Goal: Transaction & Acquisition: Download file/media

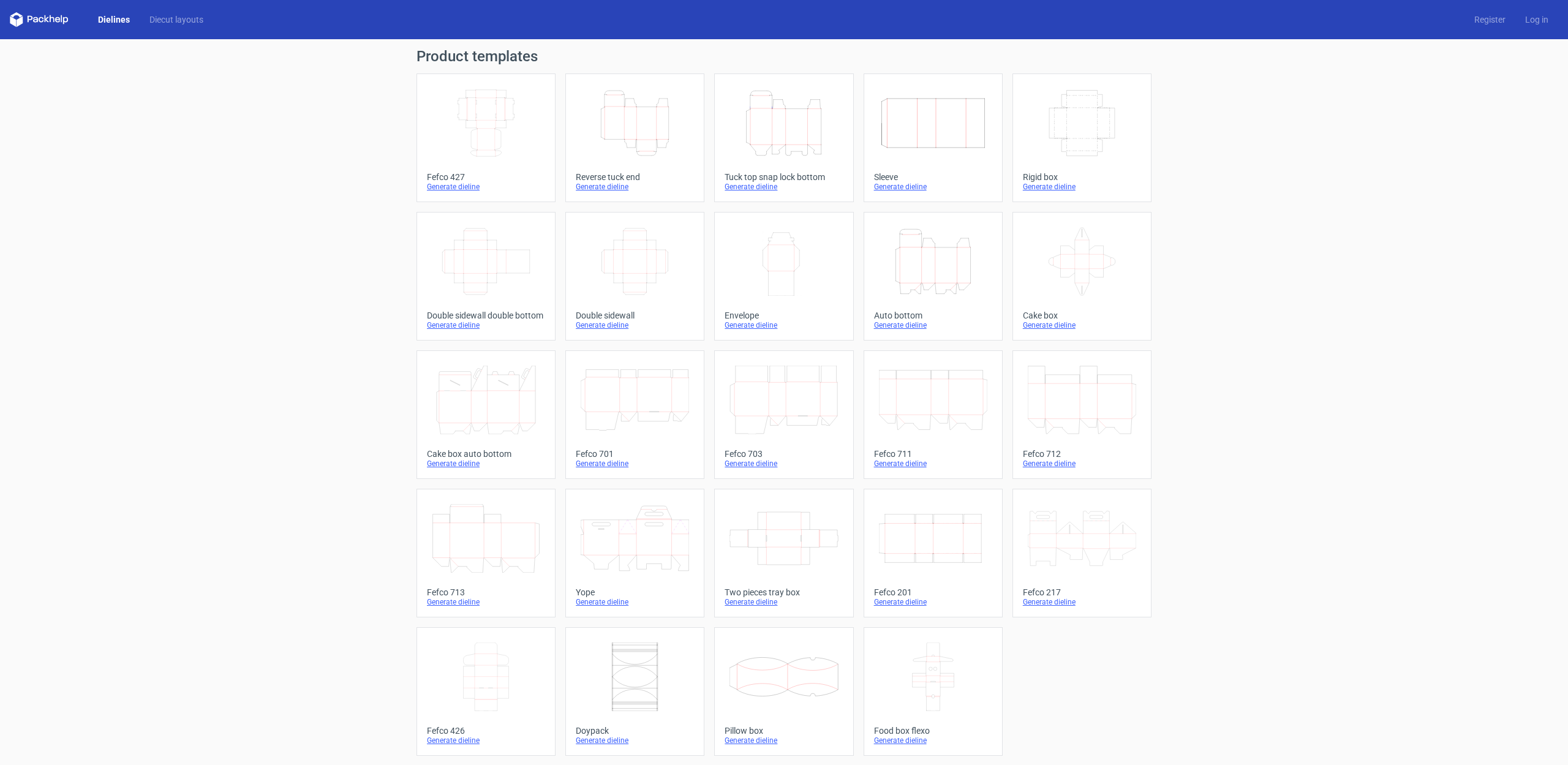
click at [608, 186] on div "Generate dieline" at bounding box center [635, 187] width 118 height 10
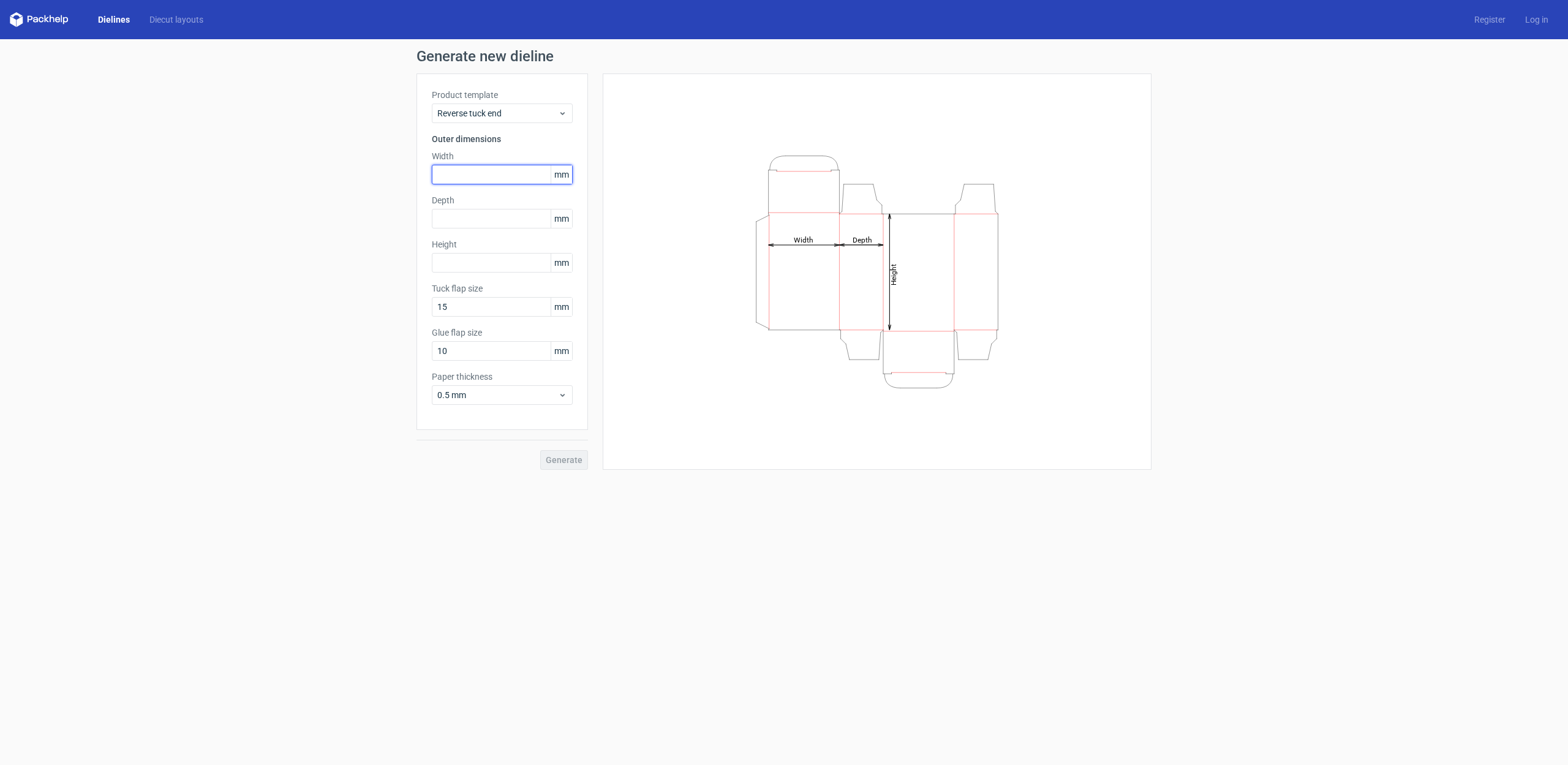
click at [459, 172] on input "text" at bounding box center [502, 174] width 140 height 19
type input "100"
type input "40"
type input "70"
click at [451, 351] on input "10" at bounding box center [502, 350] width 140 height 19
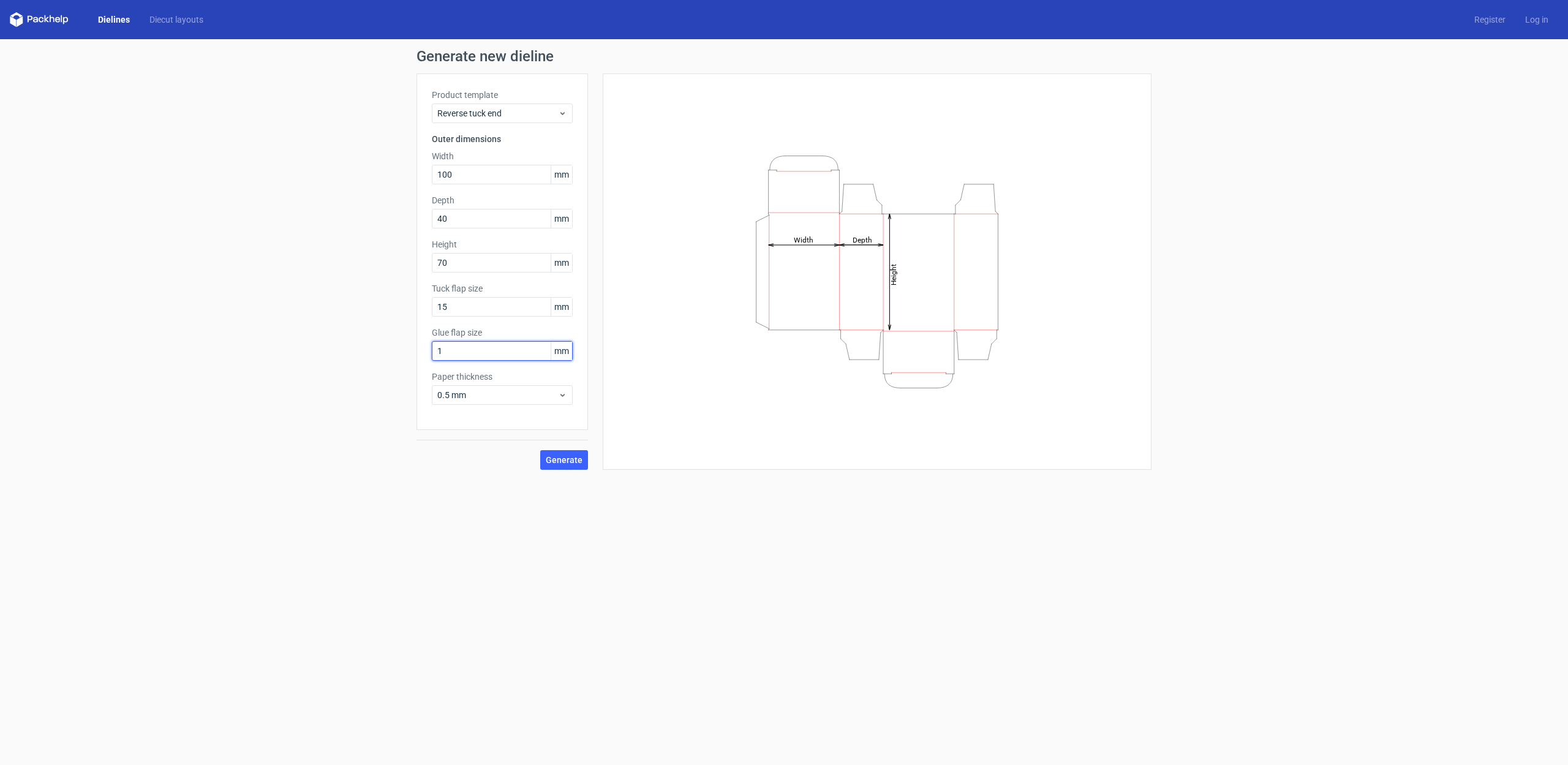
type input "15"
click at [569, 463] on span "Generate" at bounding box center [564, 460] width 36 height 8
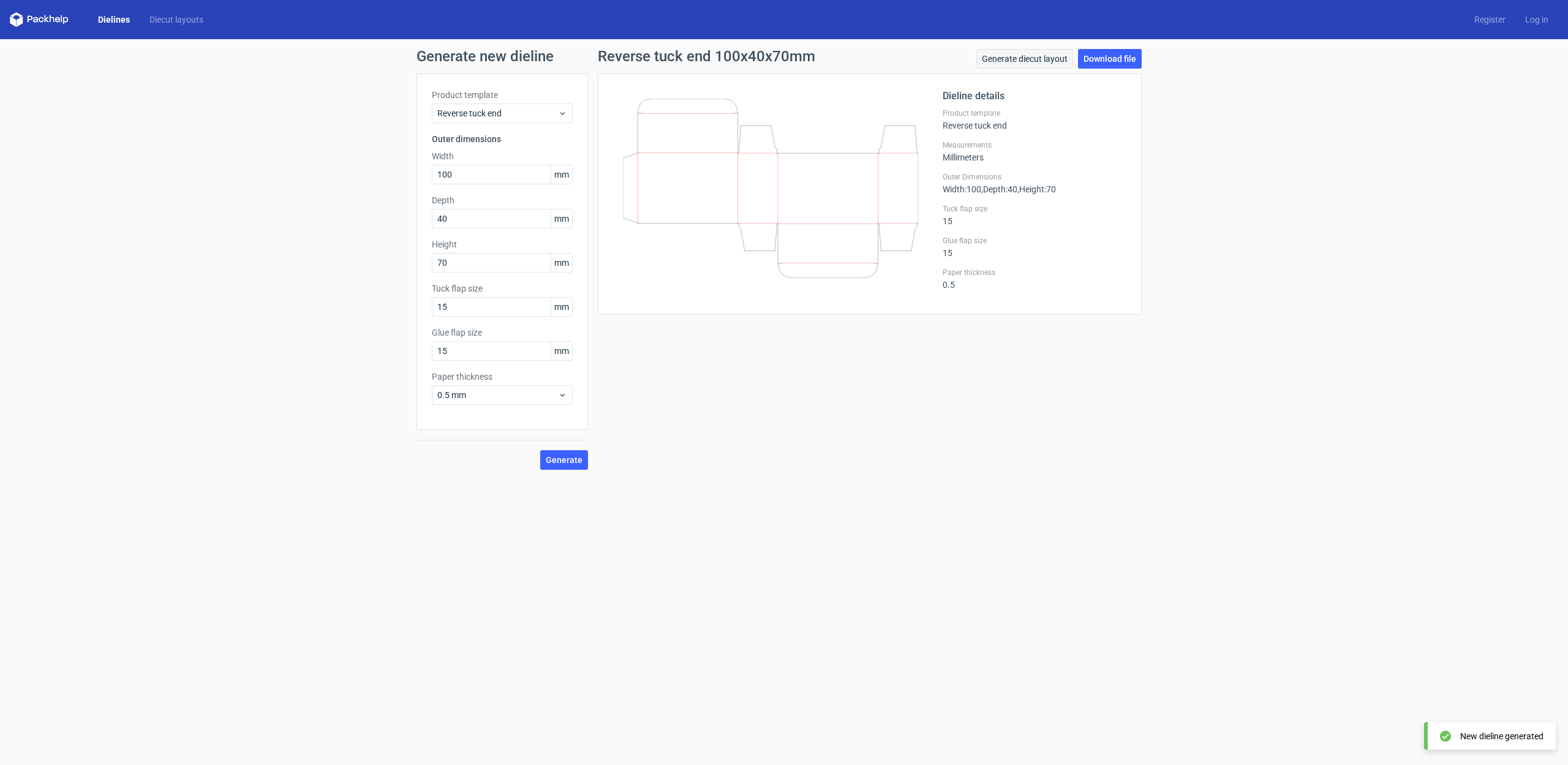
click at [1032, 61] on link "Generate diecut layout" at bounding box center [1025, 58] width 96 height 19
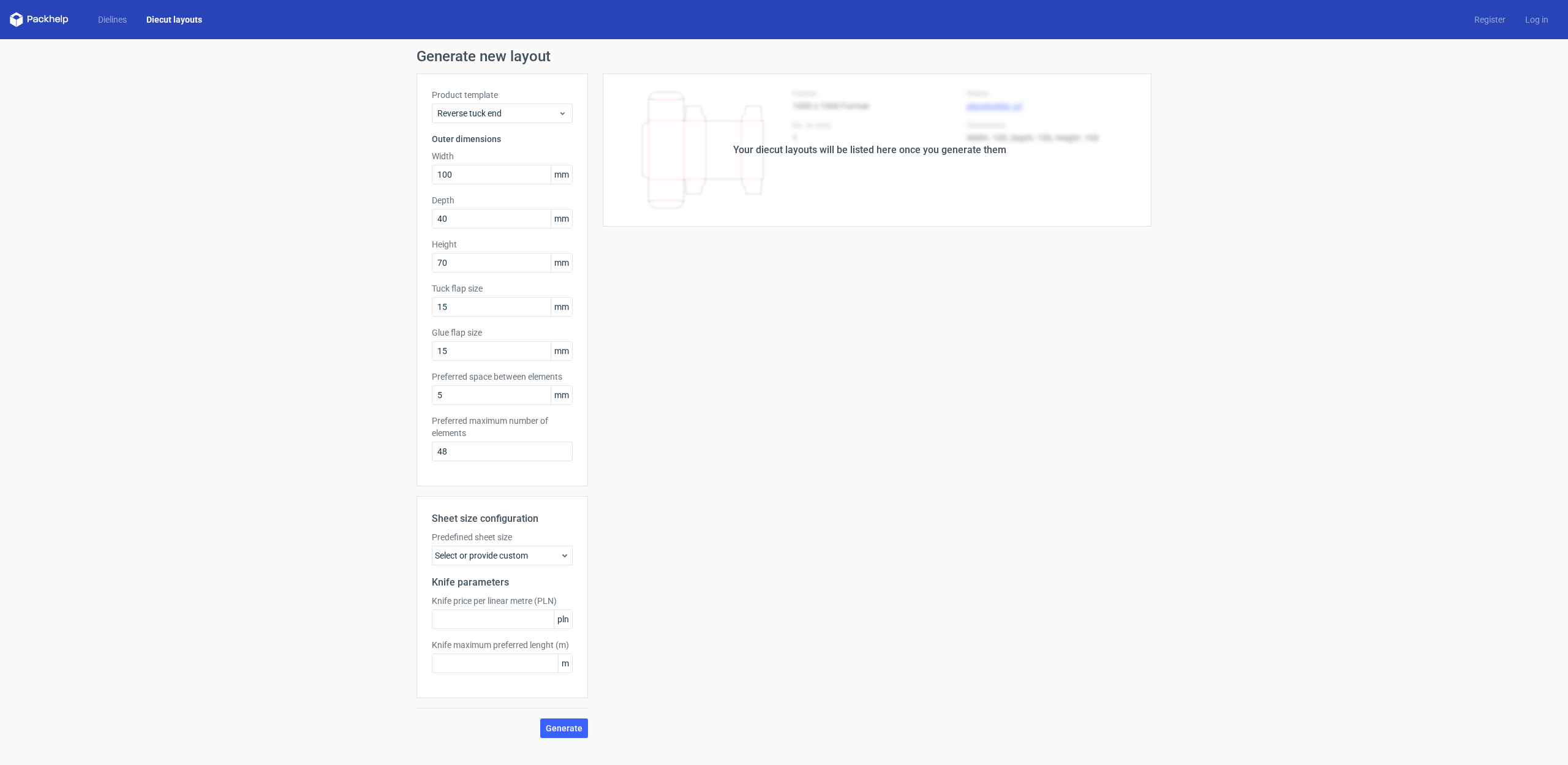
click at [510, 553] on div "Select or provide custom" at bounding box center [502, 555] width 140 height 19
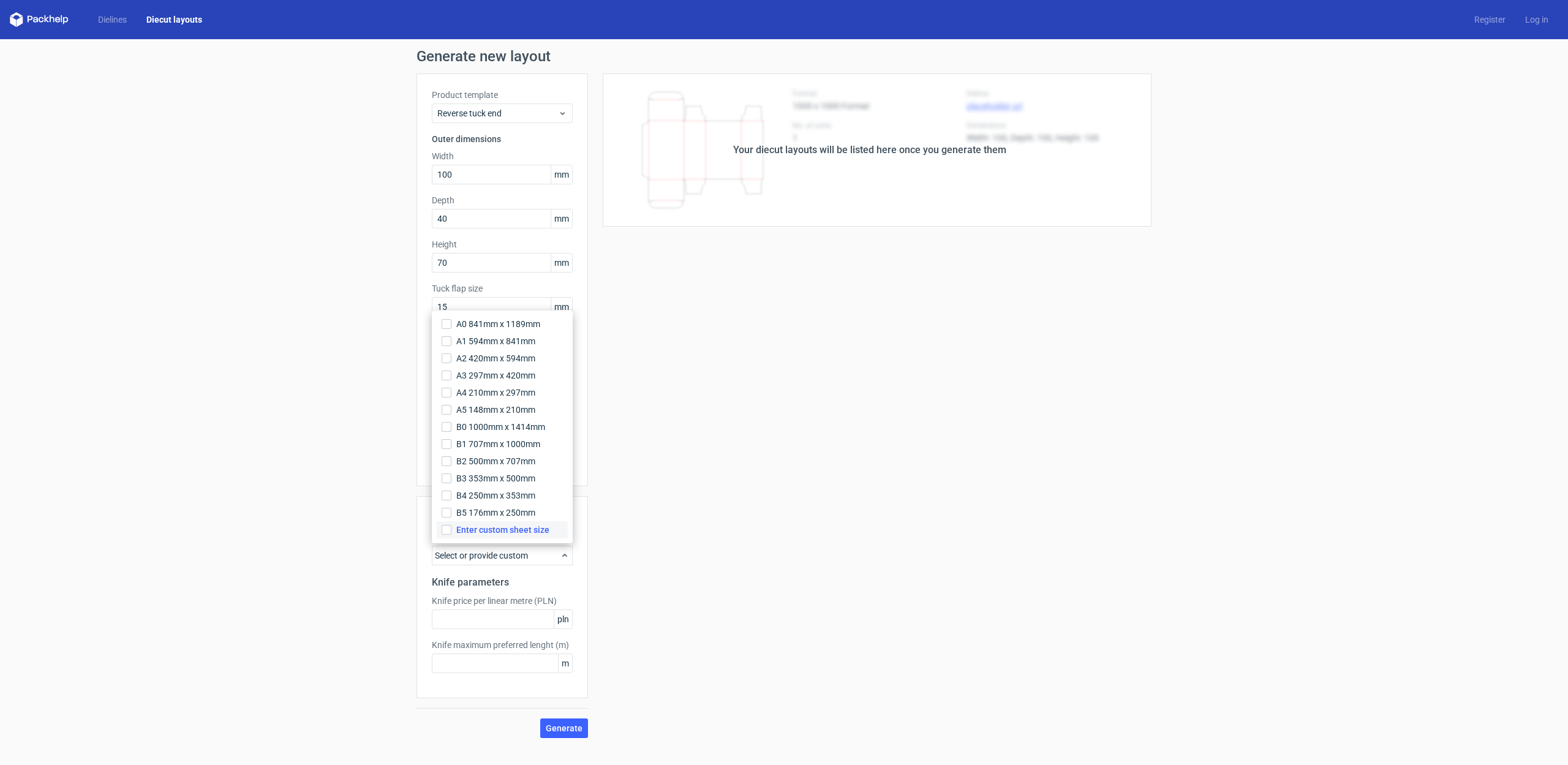
click at [513, 528] on span "Enter custom sheet size" at bounding box center [503, 530] width 93 height 12
click at [451, 528] on input "Enter custom sheet size" at bounding box center [447, 530] width 10 height 10
click at [669, 542] on div "Your diecut layouts will be listed here once you generate them Height Depth Wid…" at bounding box center [870, 449] width 564 height 752
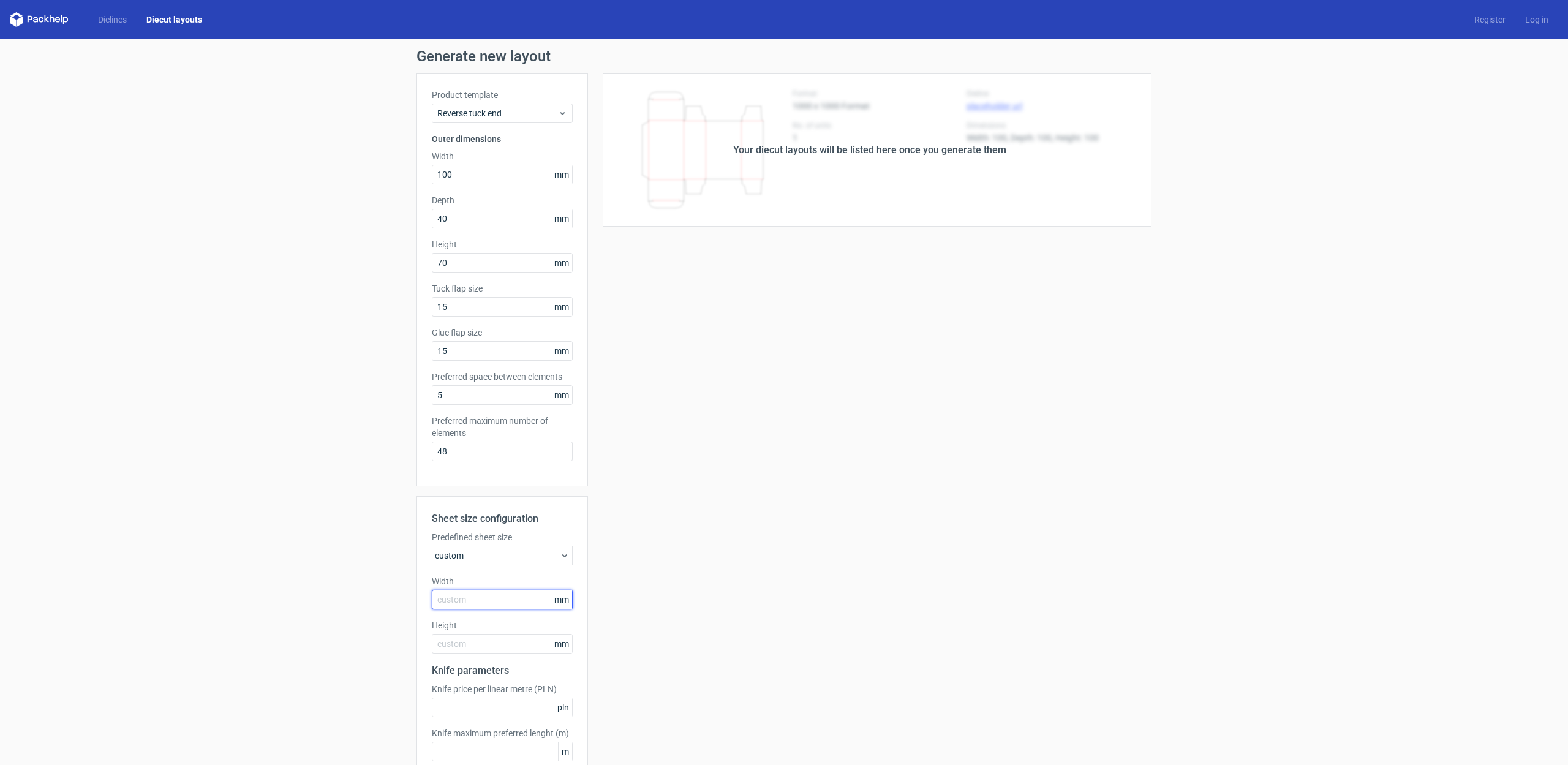
click at [481, 603] on input "text" at bounding box center [502, 599] width 140 height 19
type input "880"
click at [465, 647] on input "text" at bounding box center [502, 643] width 140 height 19
type input "600"
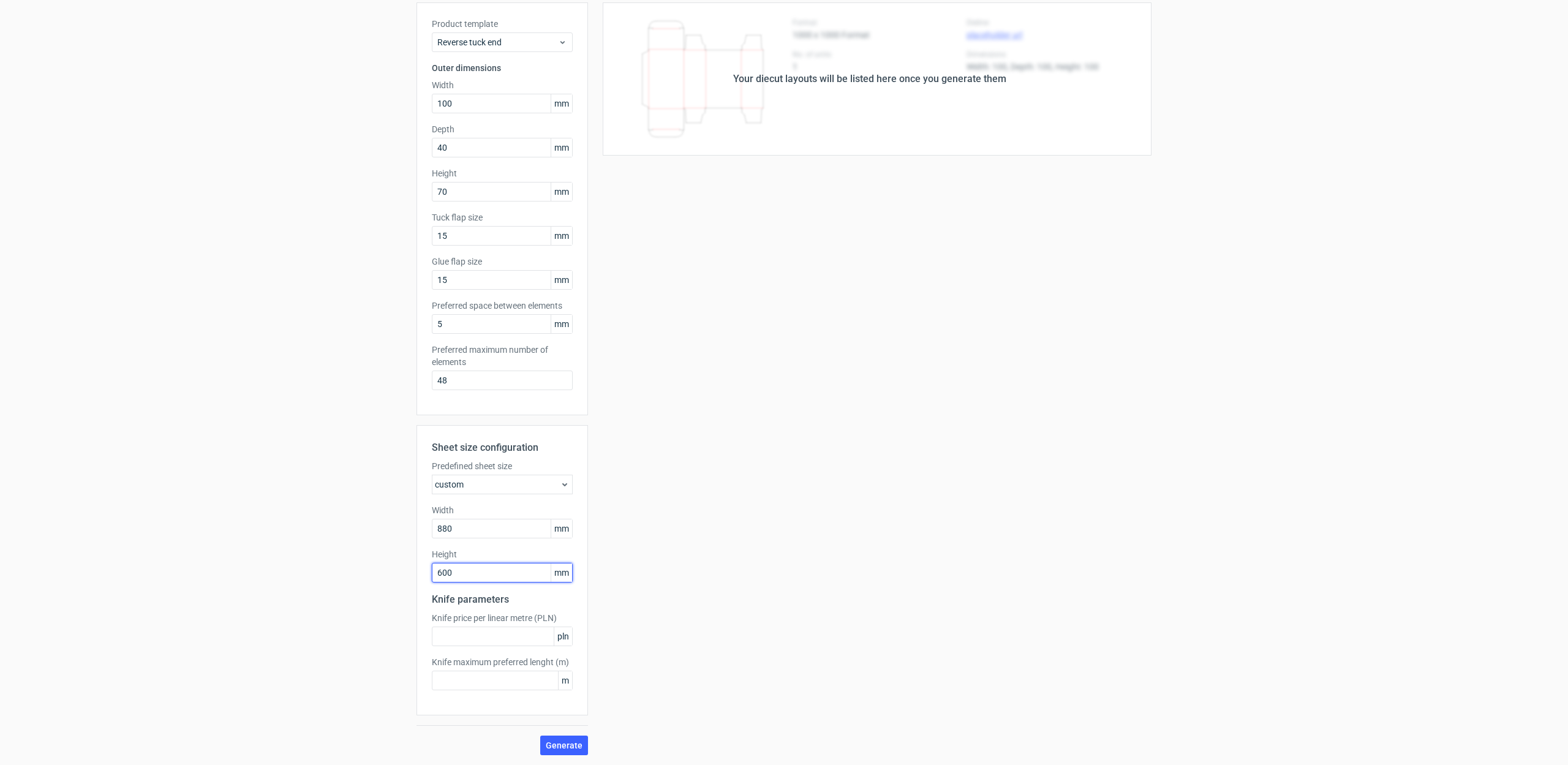
scroll to position [71, 0]
click at [573, 747] on span "Generate" at bounding box center [564, 746] width 36 height 8
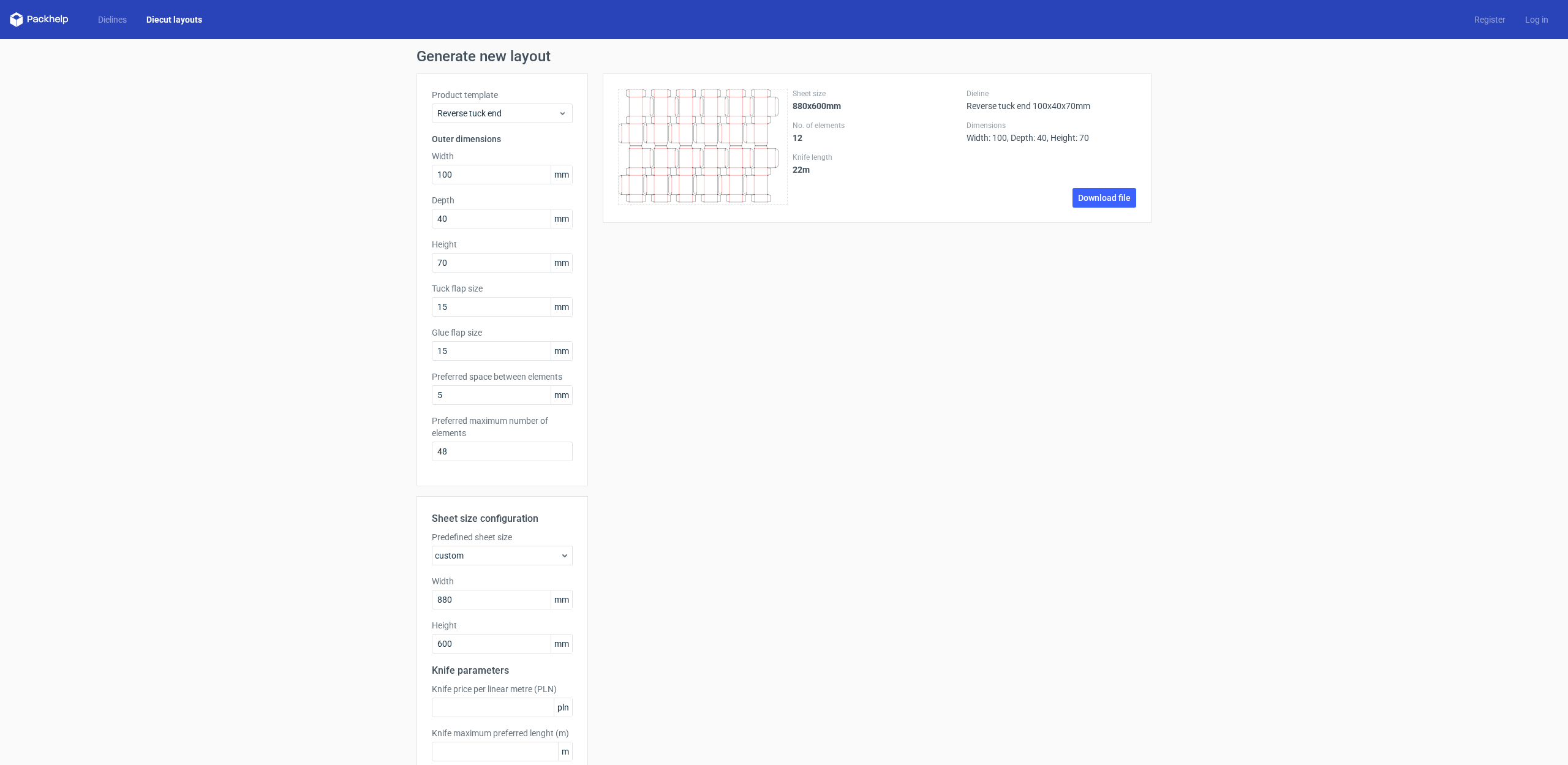
scroll to position [0, 0]
click at [1109, 198] on link "Download file" at bounding box center [1103, 197] width 63 height 19
